Goal: Navigation & Orientation: Find specific page/section

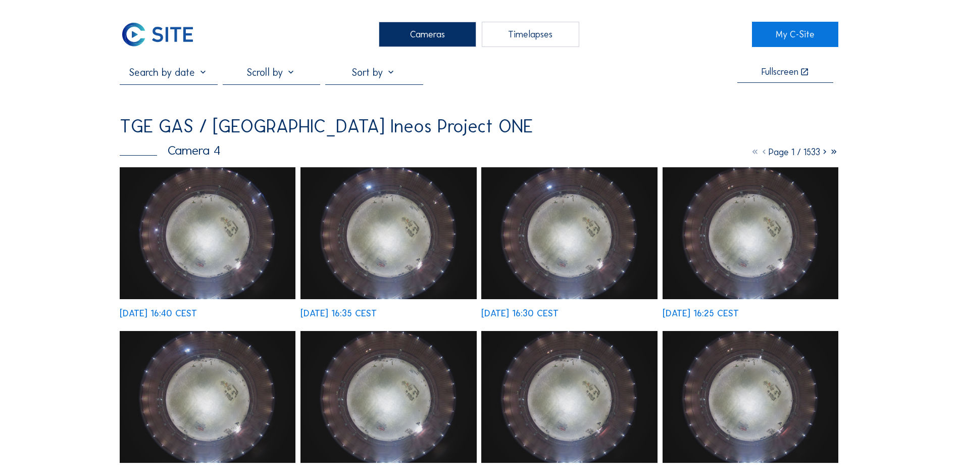
click at [214, 261] on img at bounding box center [208, 233] width 176 height 132
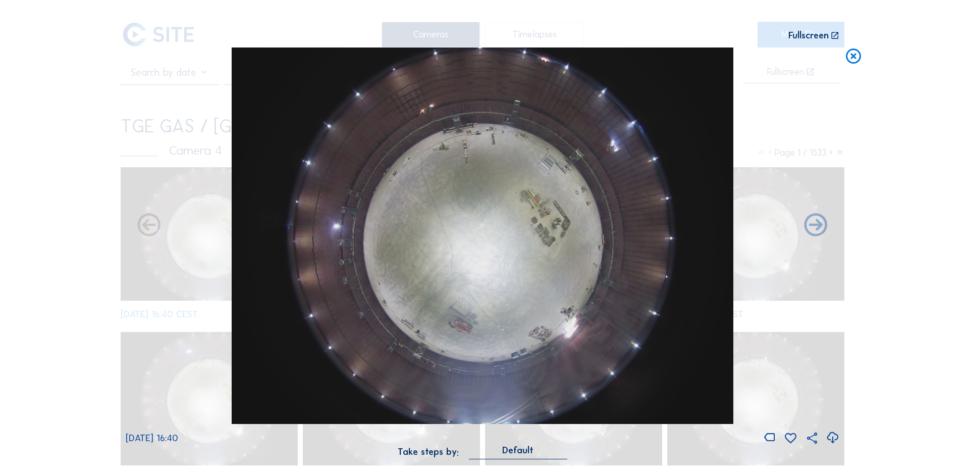
click at [831, 439] on icon at bounding box center [833, 437] width 14 height 17
drag, startPoint x: 74, startPoint y: 169, endPoint x: 254, endPoint y: 134, distance: 183.5
click at [74, 168] on div "Scroll to travel through time | Press 'Alt' Button + Scroll to Zoom | Click and…" at bounding box center [482, 235] width 965 height 471
click at [851, 60] on icon at bounding box center [854, 56] width 18 height 19
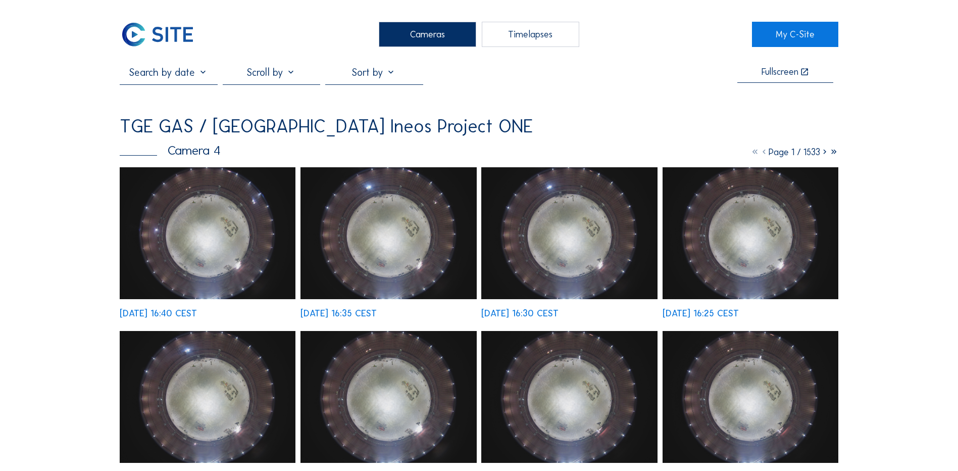
click at [425, 42] on div "Cameras" at bounding box center [427, 34] width 97 height 25
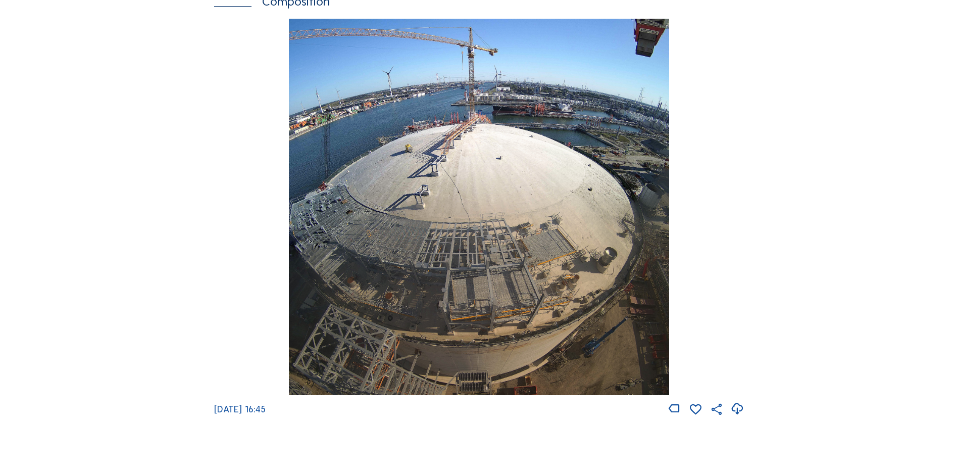
scroll to position [1414, 0]
